Goal: Information Seeking & Learning: Learn about a topic

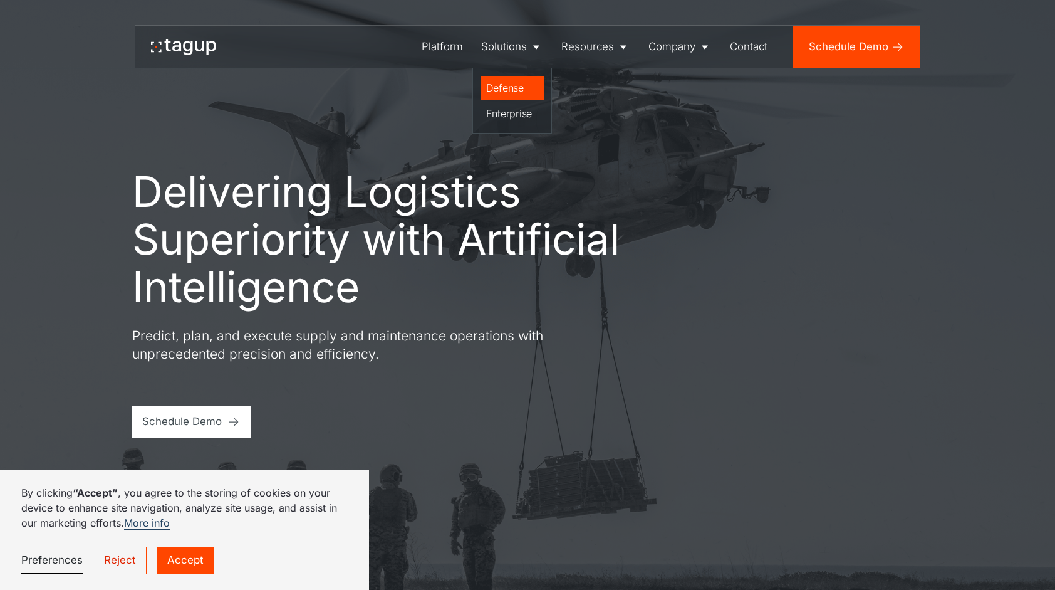
click at [508, 84] on div "Defense" at bounding box center [512, 87] width 53 height 15
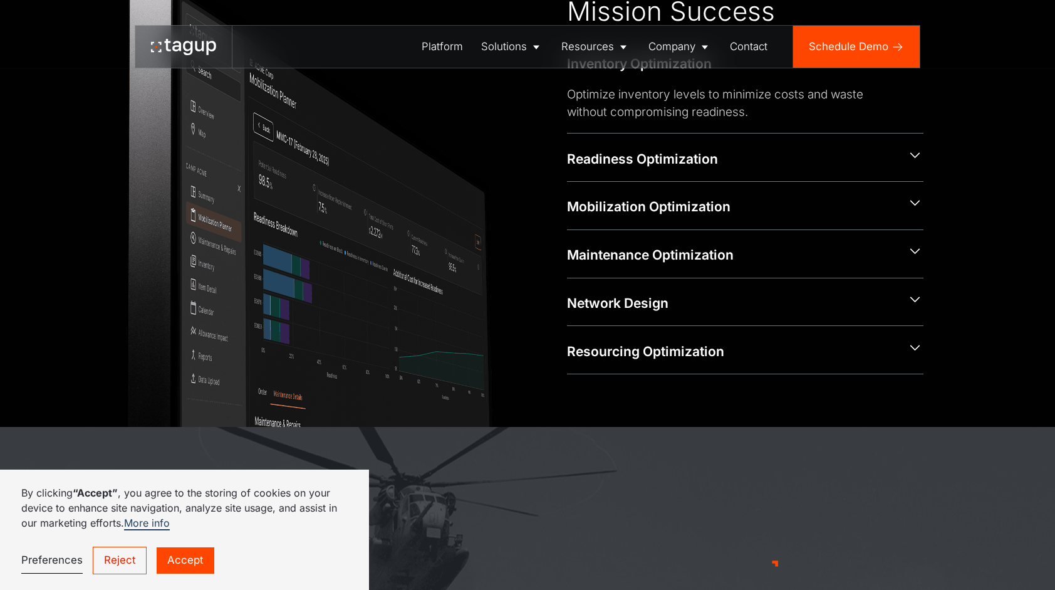
scroll to position [570, 0]
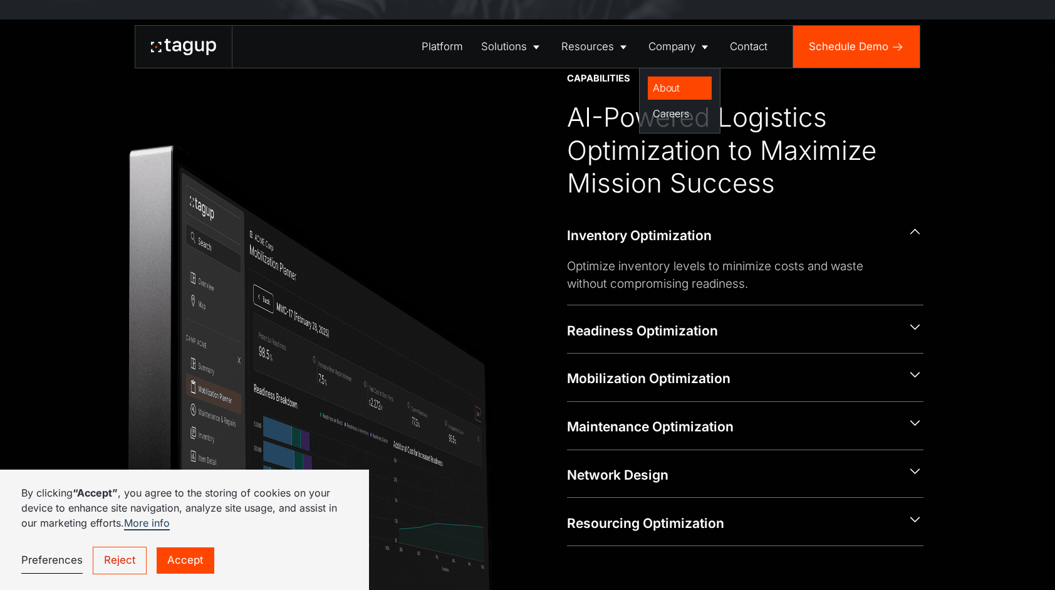
click at [679, 84] on div "About" at bounding box center [680, 87] width 54 height 15
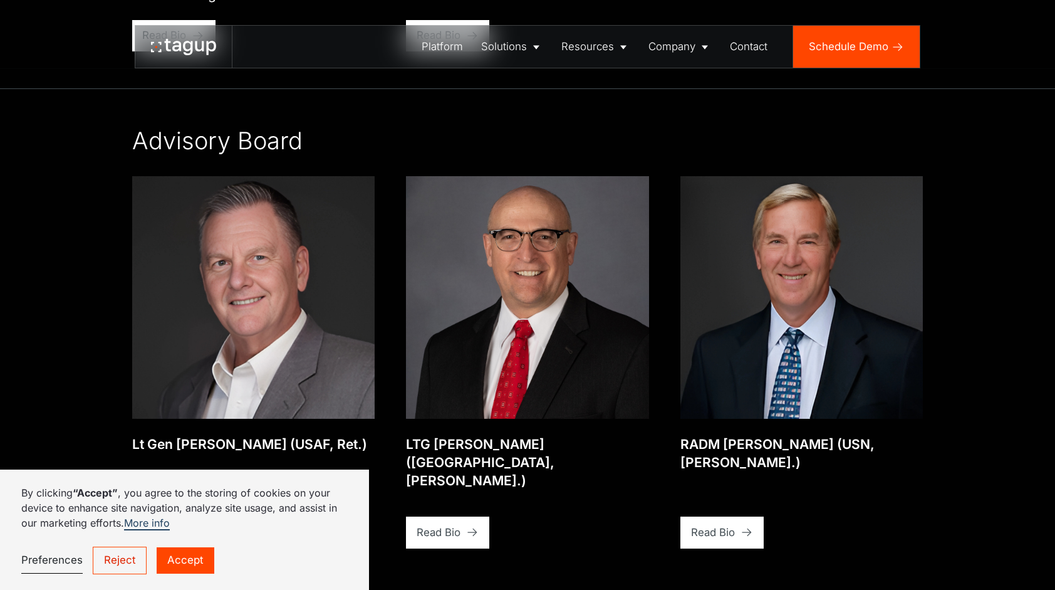
scroll to position [2716, 0]
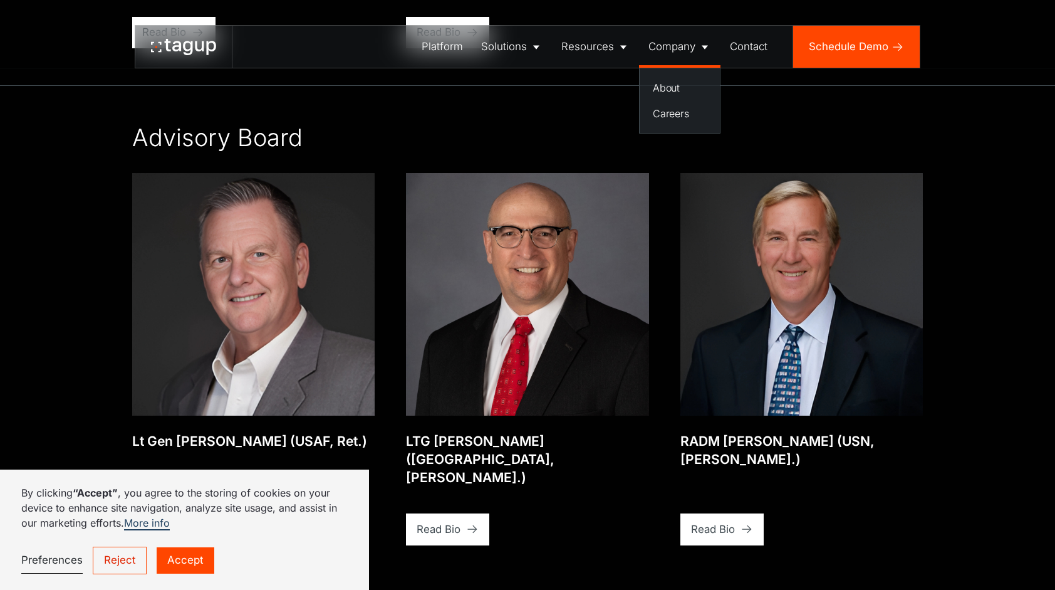
click at [670, 51] on div "Company" at bounding box center [672, 47] width 47 height 16
click at [668, 79] on link "About" at bounding box center [680, 87] width 64 height 23
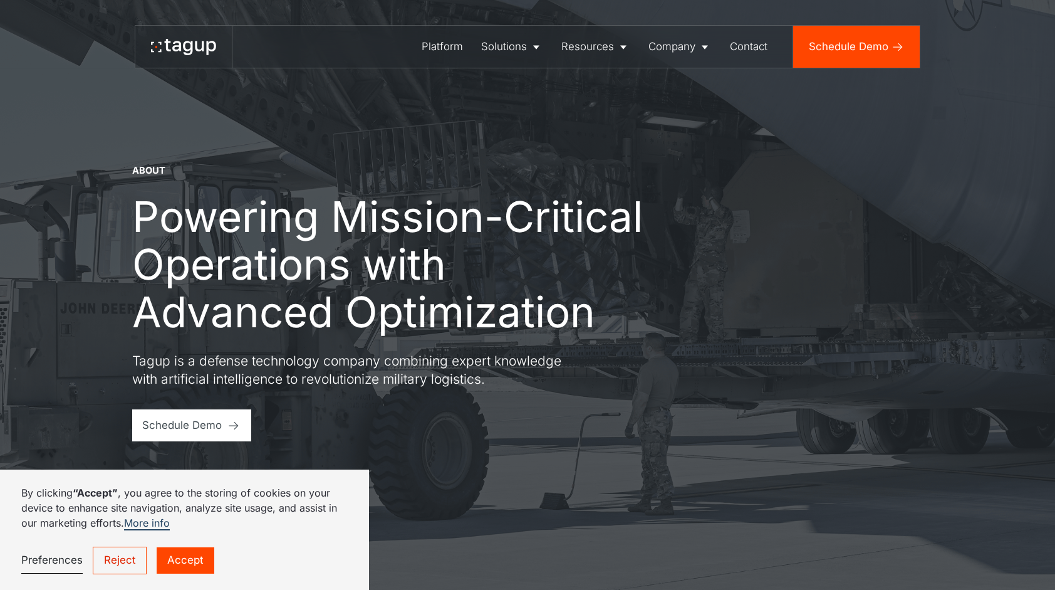
click at [170, 578] on div "By clicking “Accept” , you agree to the storing of cookies on your device to en…" at bounding box center [184, 529] width 369 height 120
click at [186, 563] on link "Accept" at bounding box center [186, 560] width 58 height 26
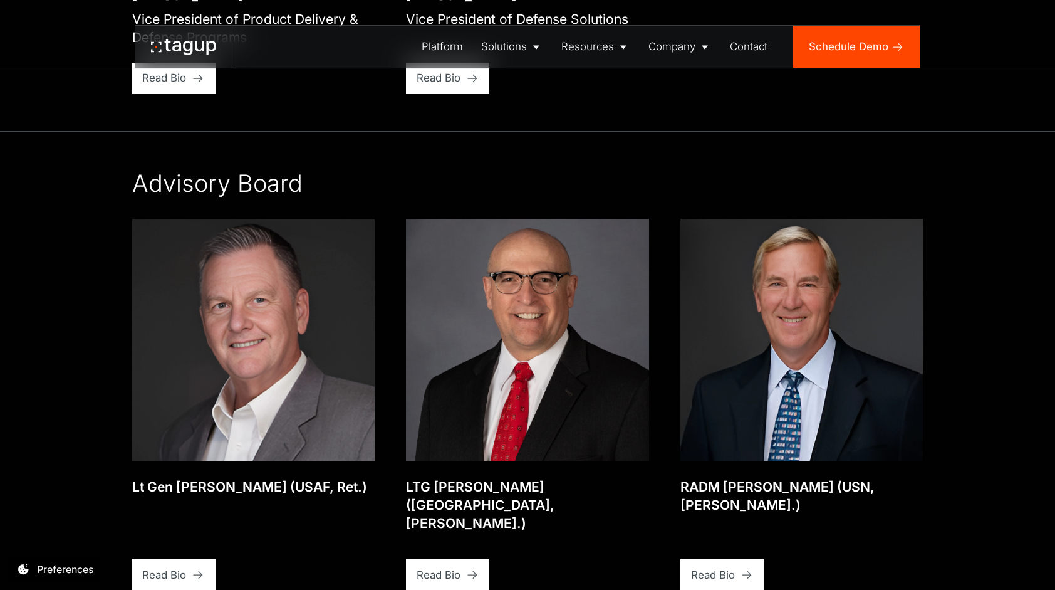
scroll to position [2677, 0]
